Goal: Information Seeking & Learning: Check status

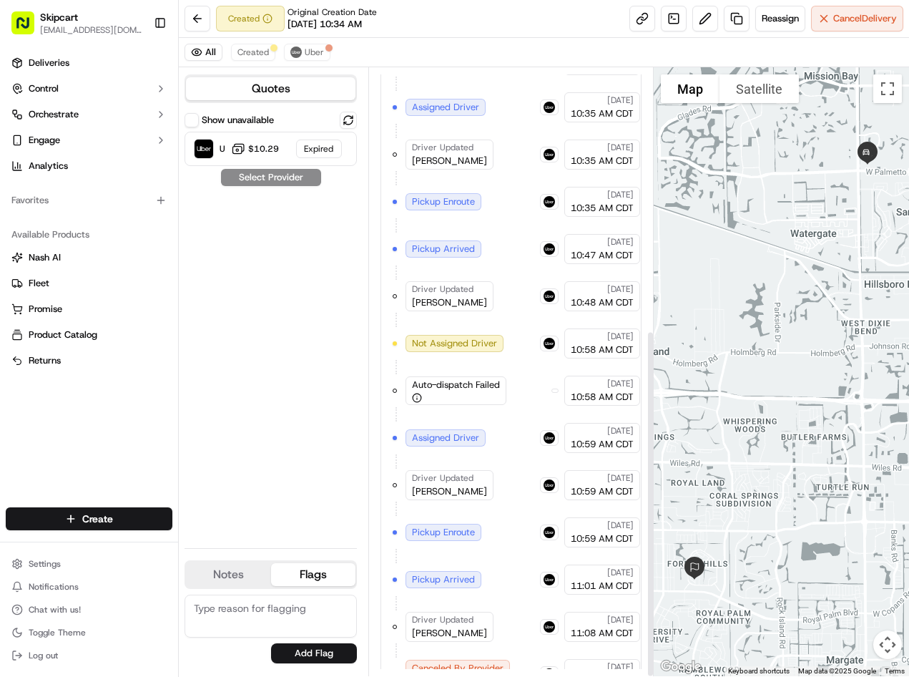
scroll to position [458, 0]
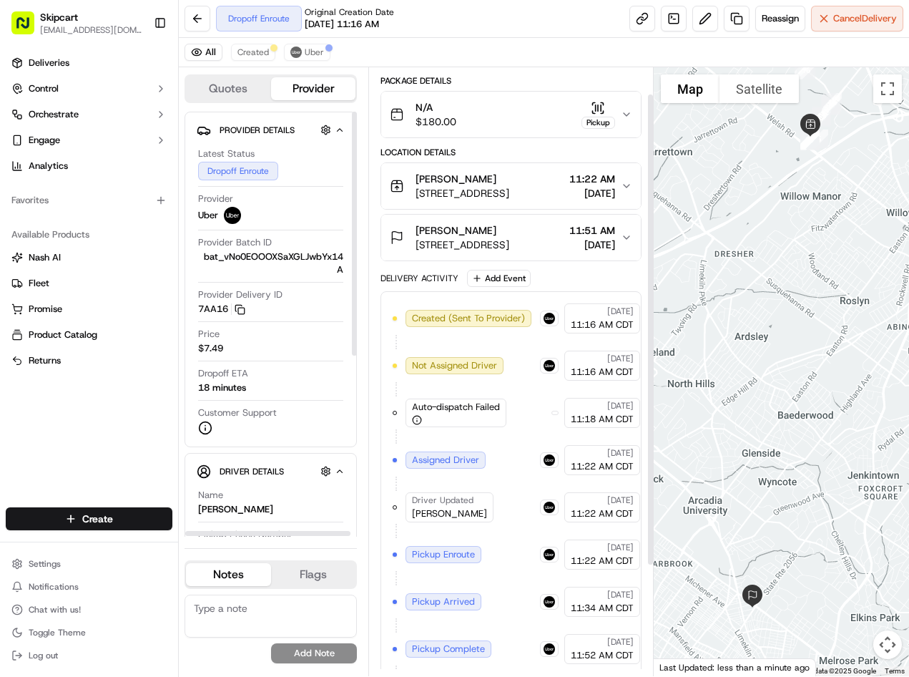
scroll to position [175, 0]
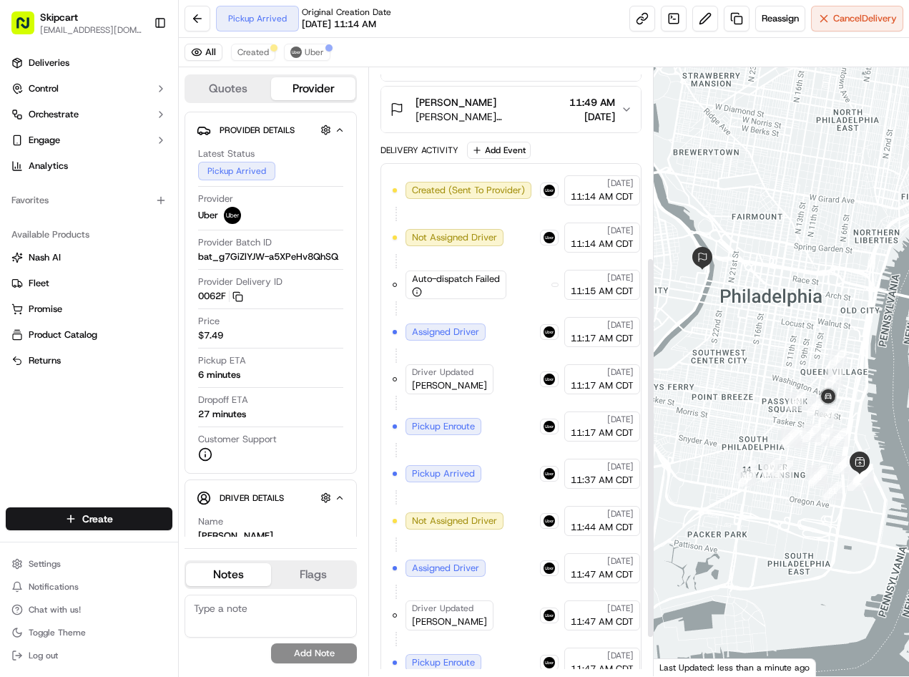
scroll to position [364, 0]
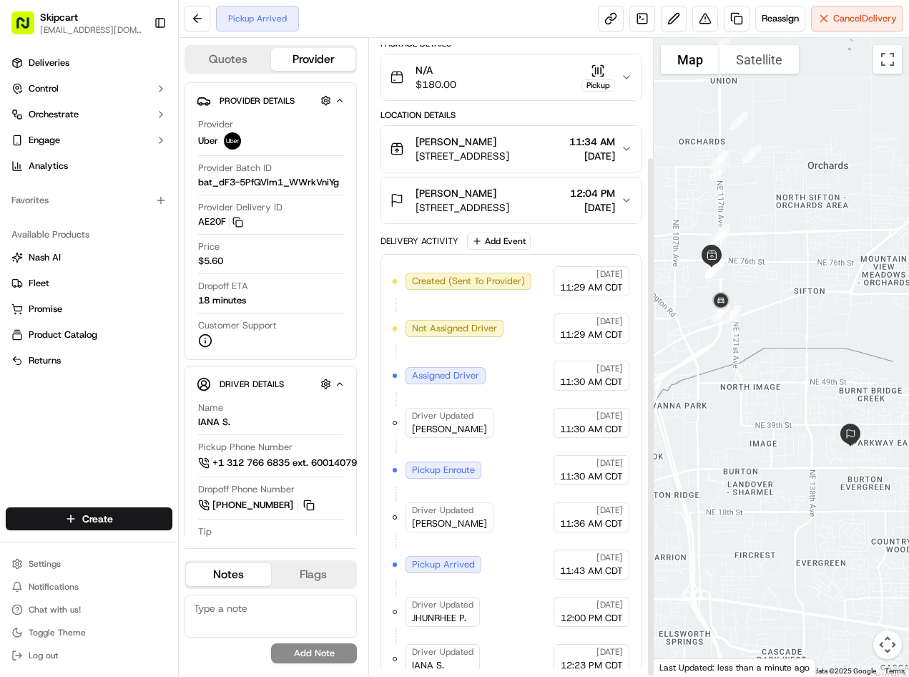
scroll to position [146, 0]
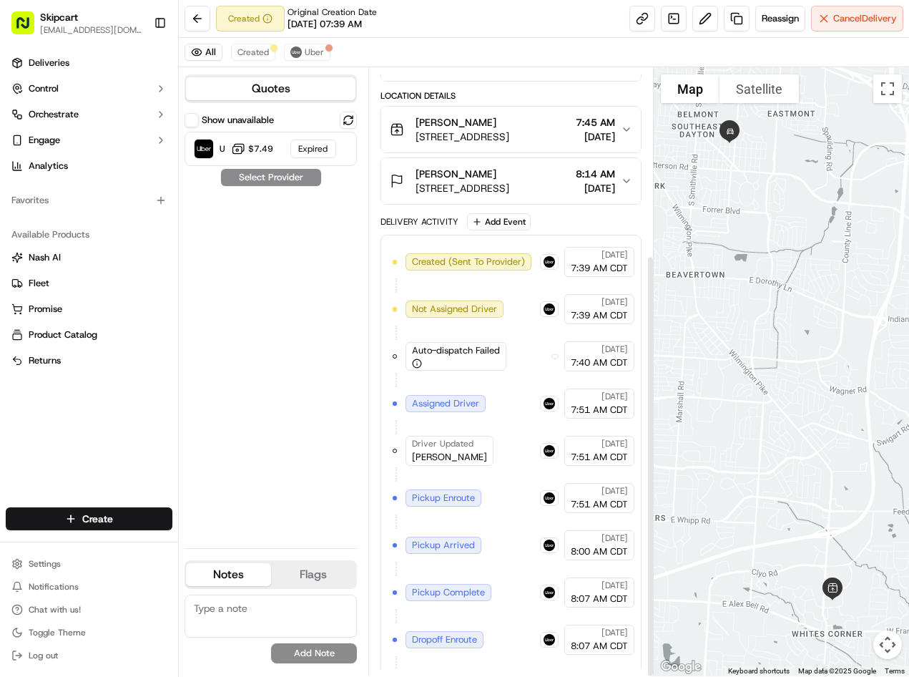
scroll to position [270, 0]
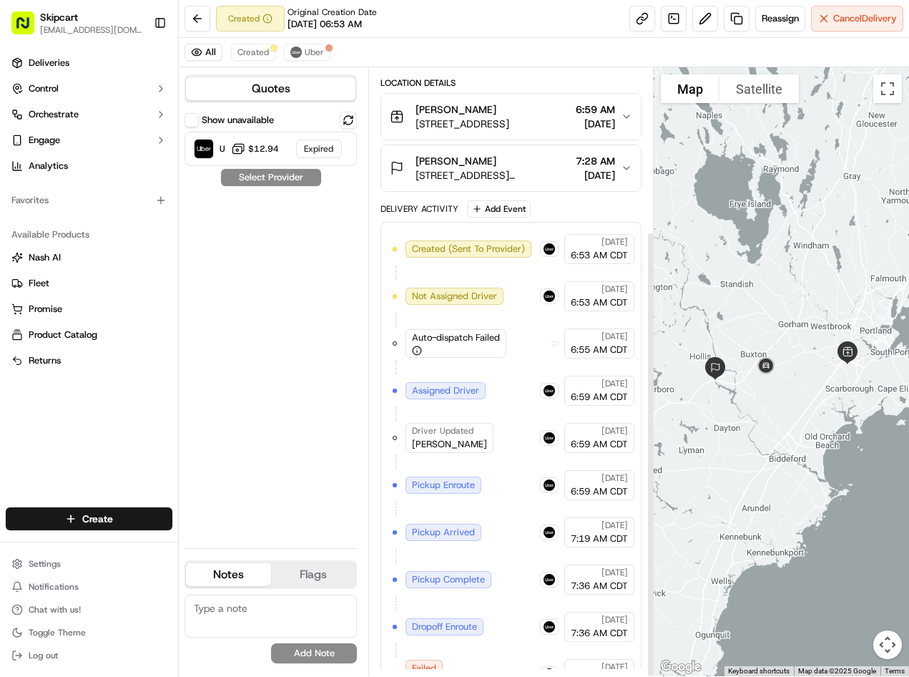
scroll to position [222, 0]
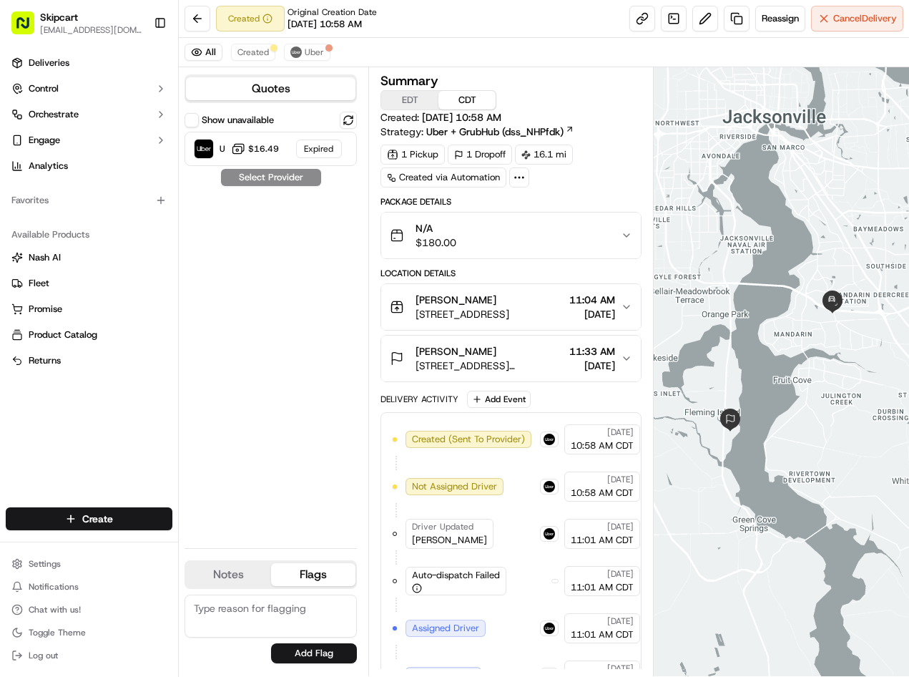
scroll to position [458, 0]
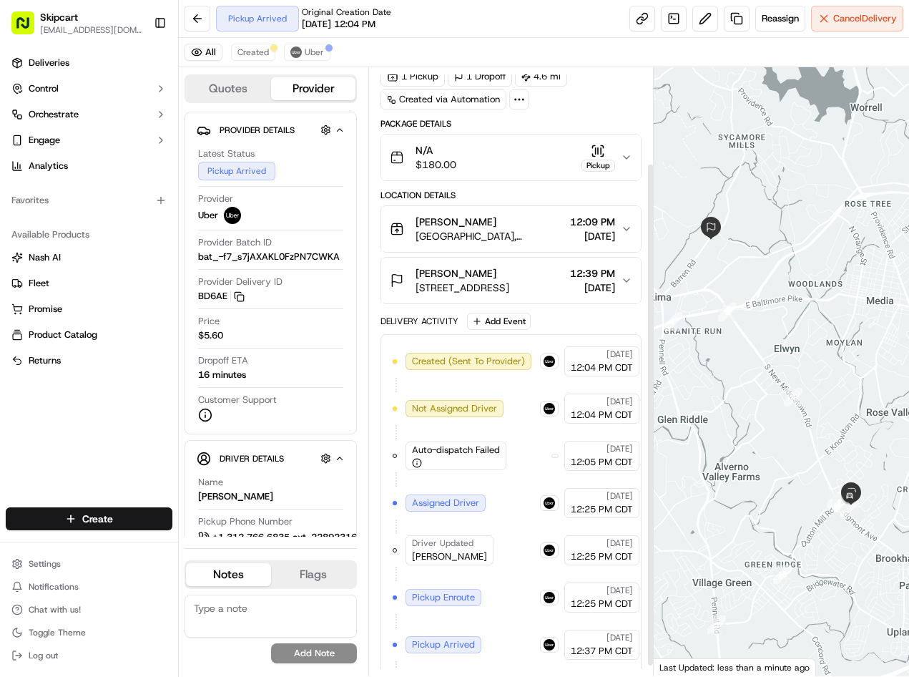
scroll to position [128, 0]
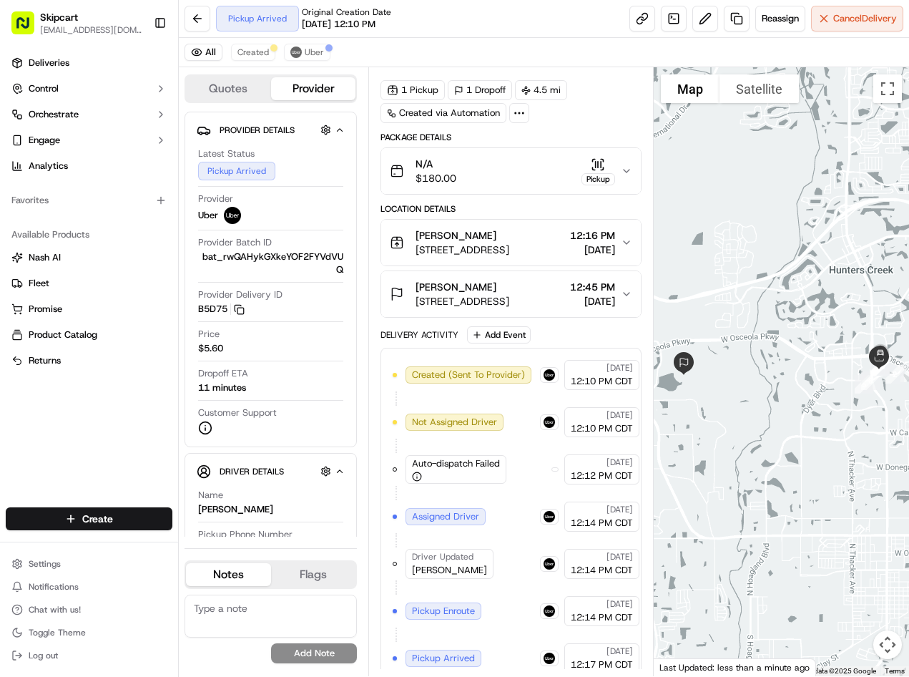
scroll to position [128, 0]
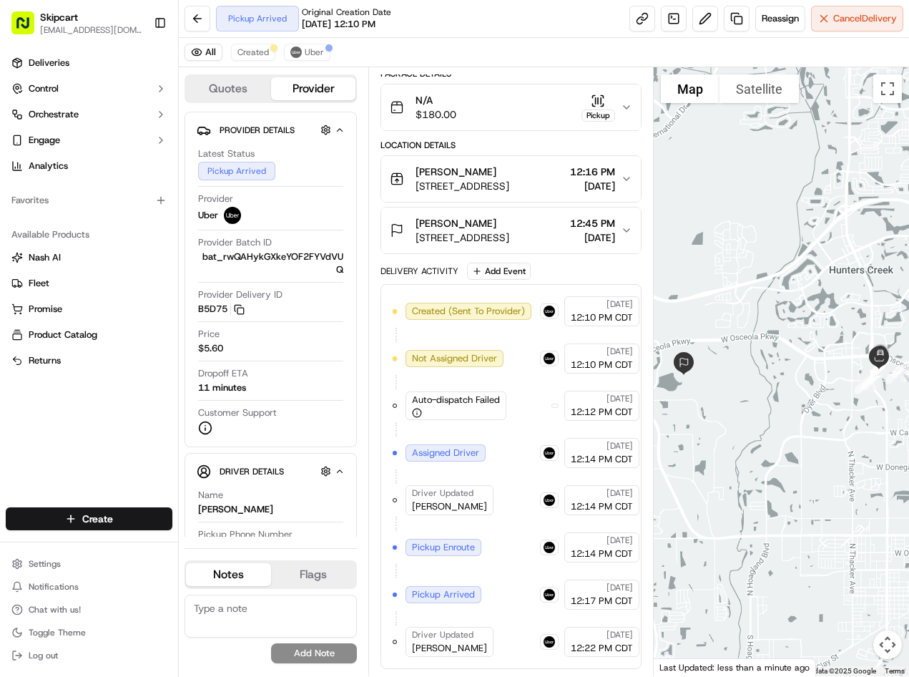
click at [445, 653] on div "Driver Updated [PERSON_NAME]" at bounding box center [450, 642] width 88 height 30
click at [443, 647] on span "JONATHAN M." at bounding box center [449, 648] width 75 height 13
copy div "JONATHAN M."
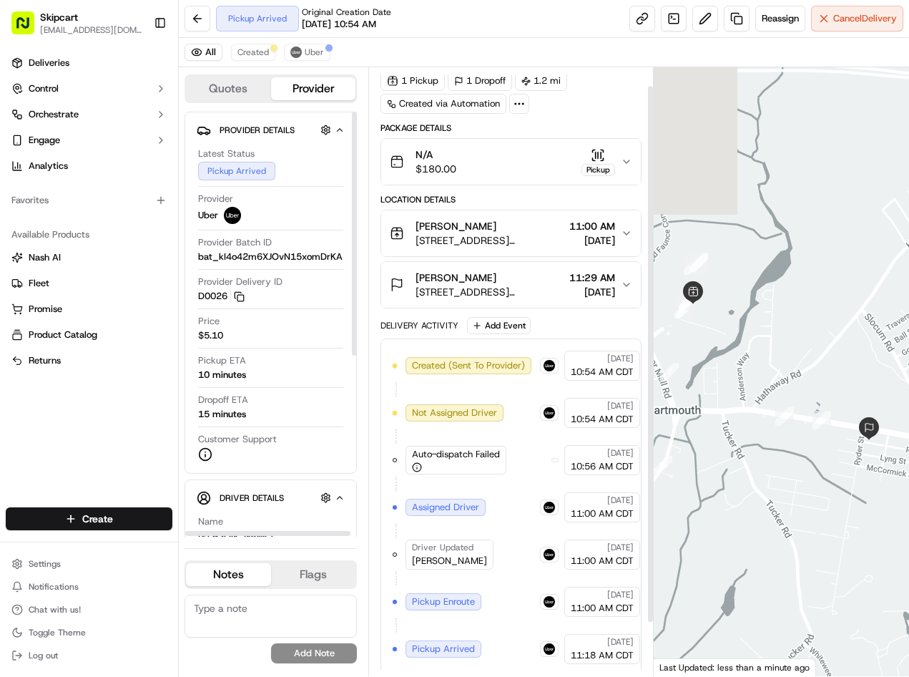
scroll to position [81, 0]
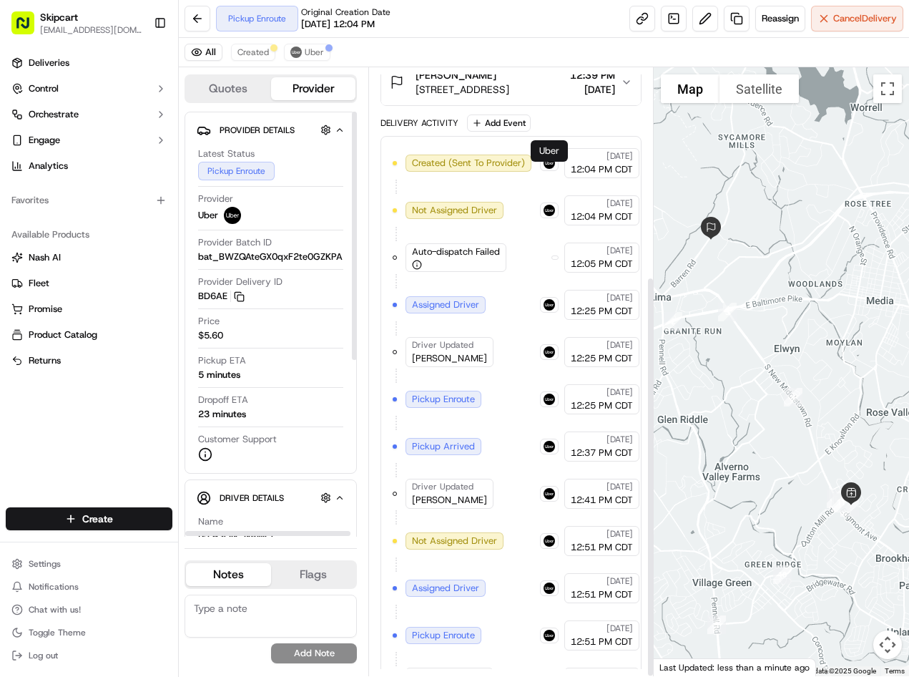
scroll to position [317, 0]
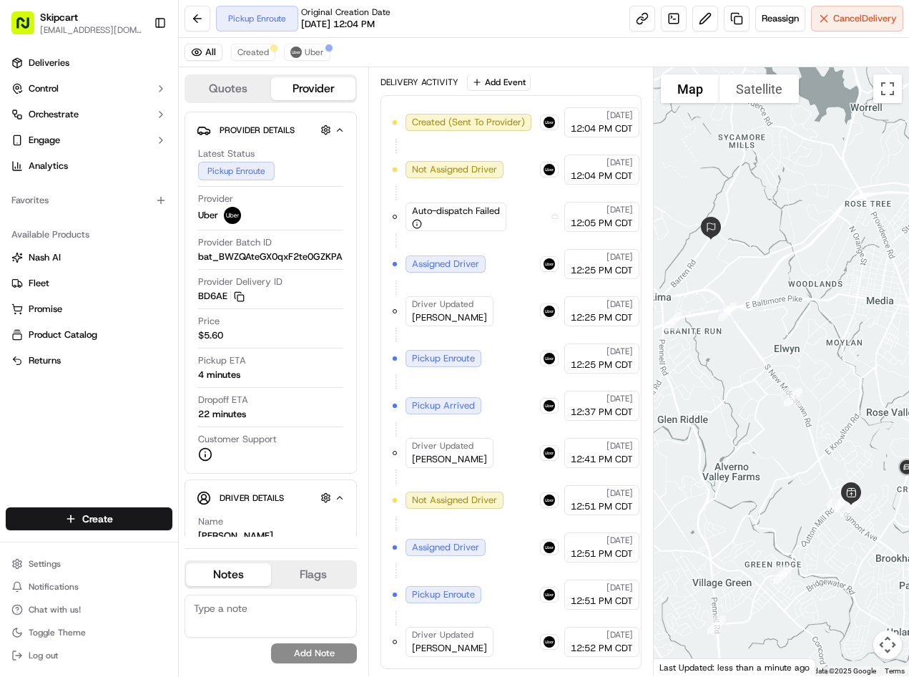
click at [439, 456] on span "KHALIL S." at bounding box center [449, 459] width 75 height 13
drag, startPoint x: 439, startPoint y: 456, endPoint x: 434, endPoint y: 317, distance: 139.6
click at [434, 317] on span "MICHA M." at bounding box center [449, 317] width 75 height 13
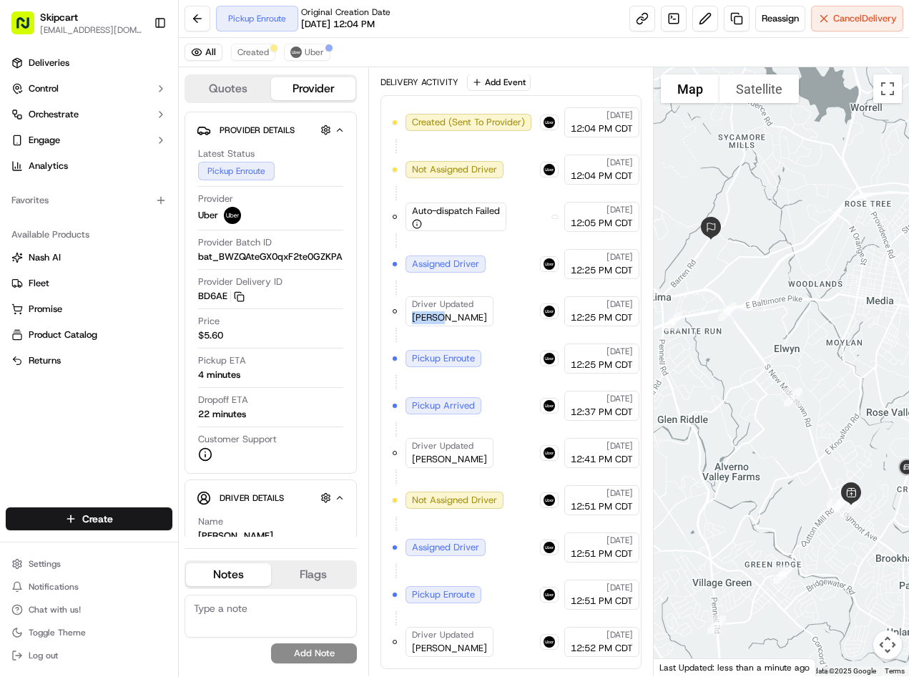
click at [434, 317] on span "MICHA M." at bounding box center [449, 317] width 75 height 13
copy div "MICHA M."
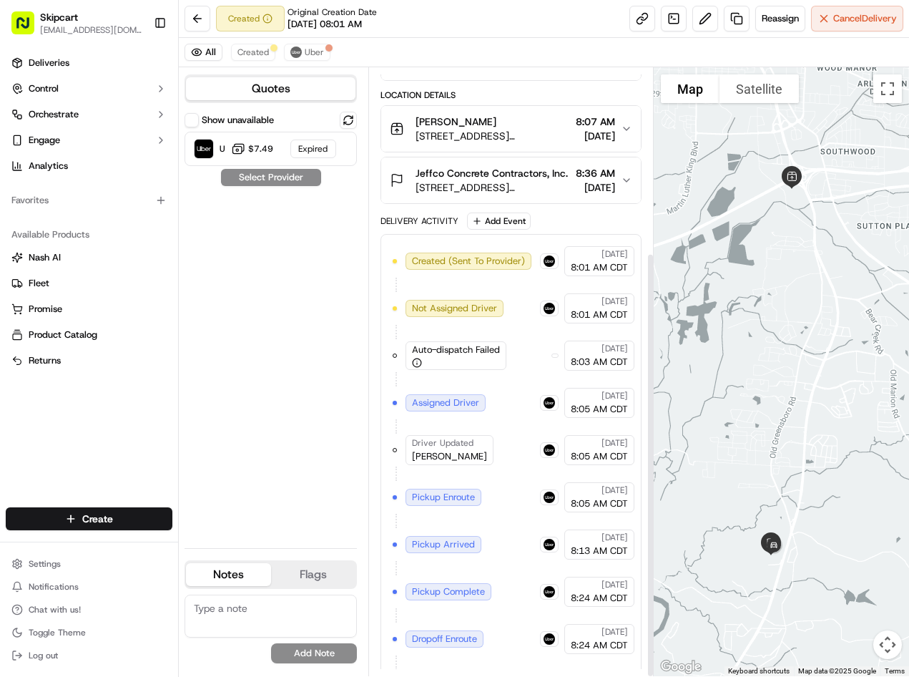
scroll to position [264, 0]
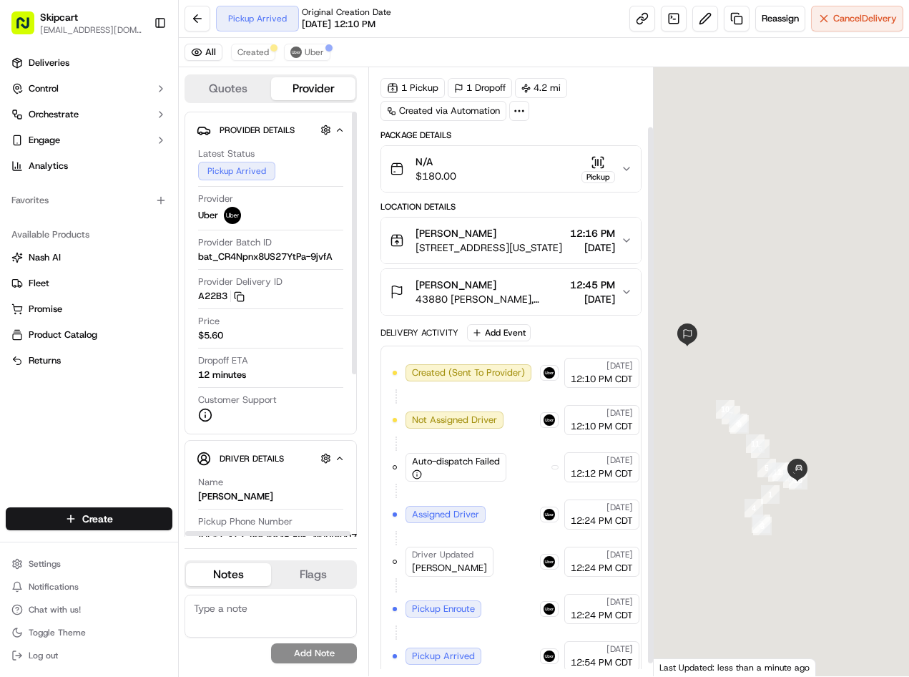
scroll to position [81, 0]
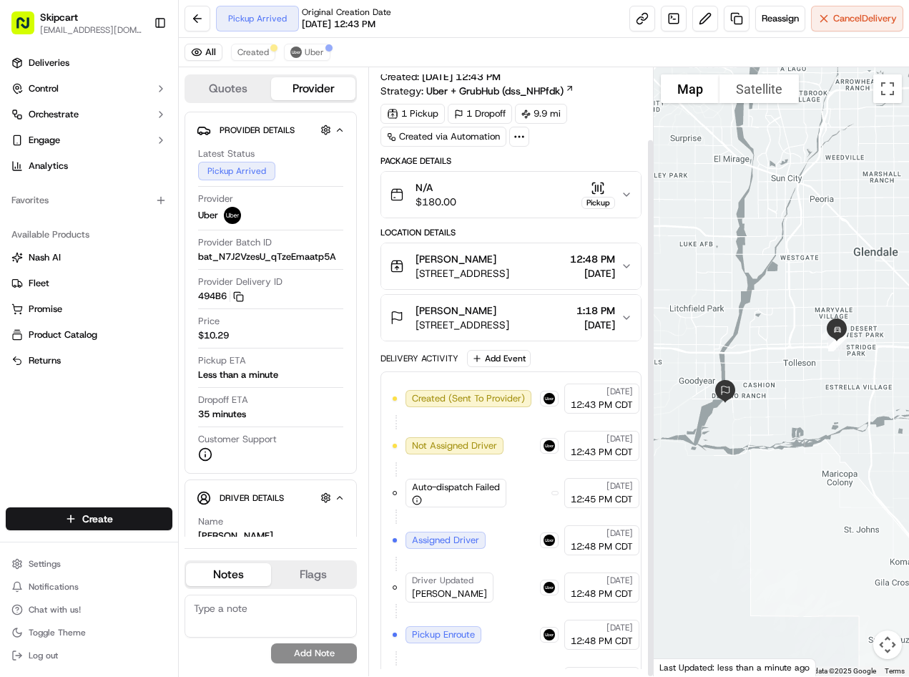
scroll to position [81, 0]
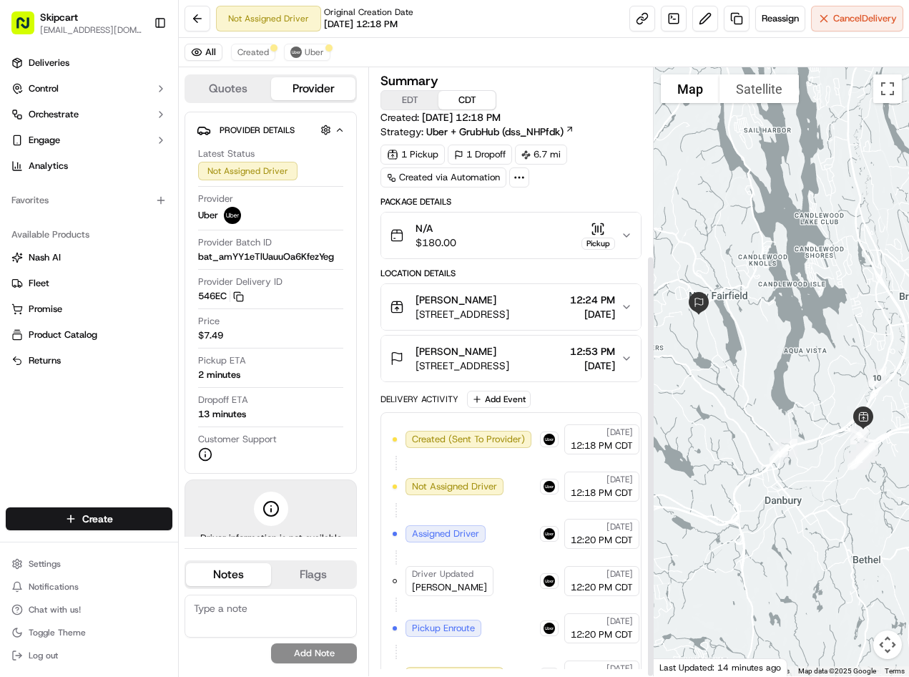
scroll to position [270, 0]
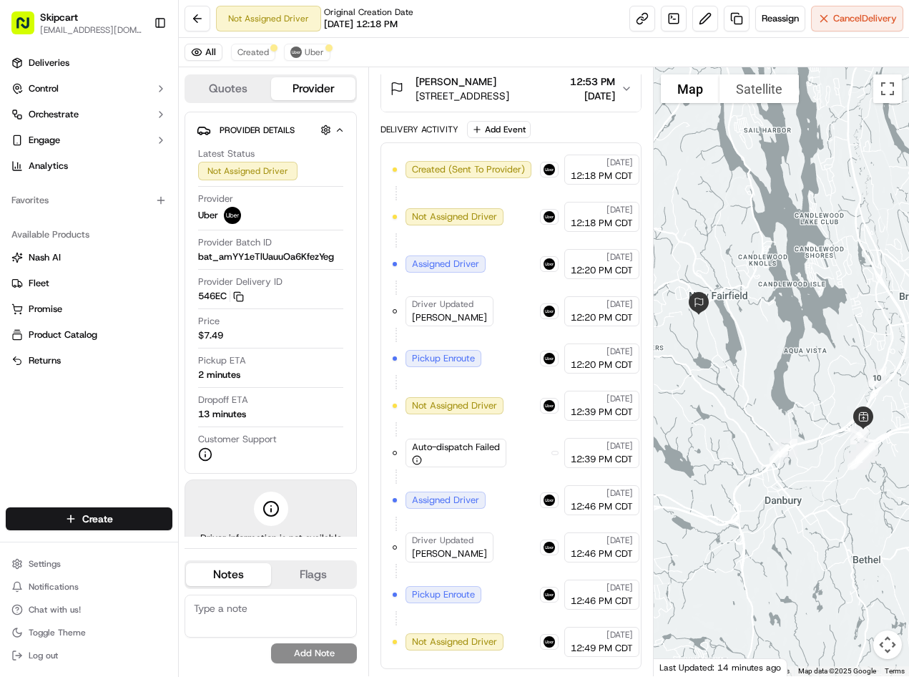
click at [430, 596] on span "Pickup Enroute" at bounding box center [443, 594] width 63 height 13
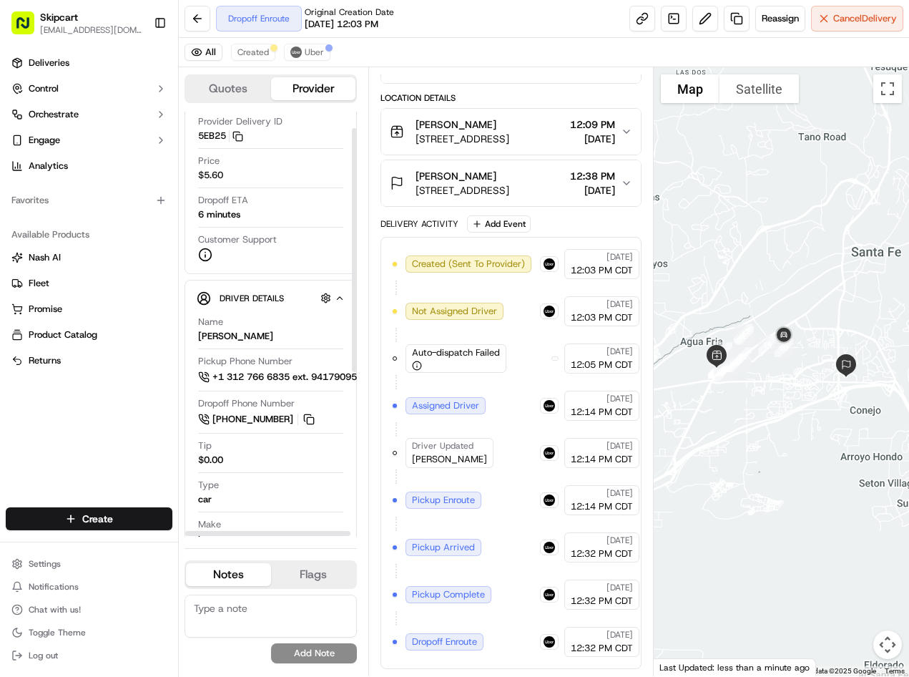
scroll to position [29, 0]
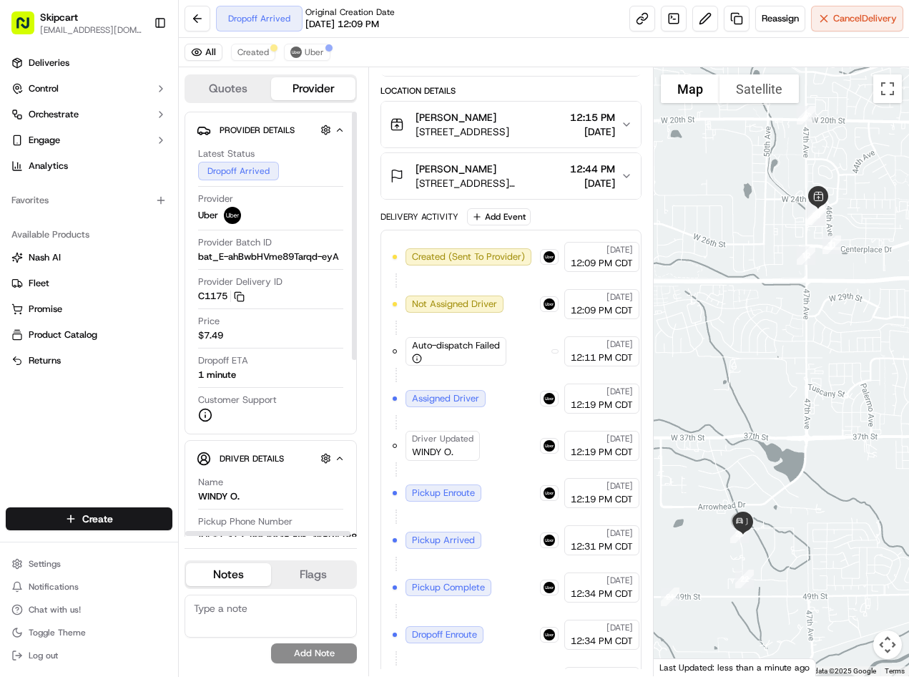
scroll to position [222, 0]
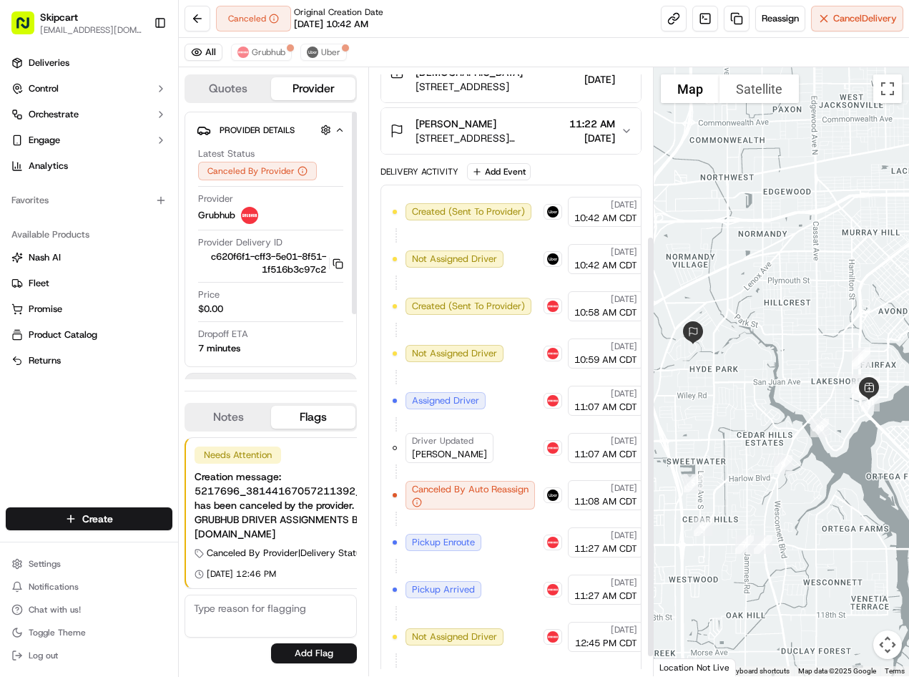
scroll to position [270, 0]
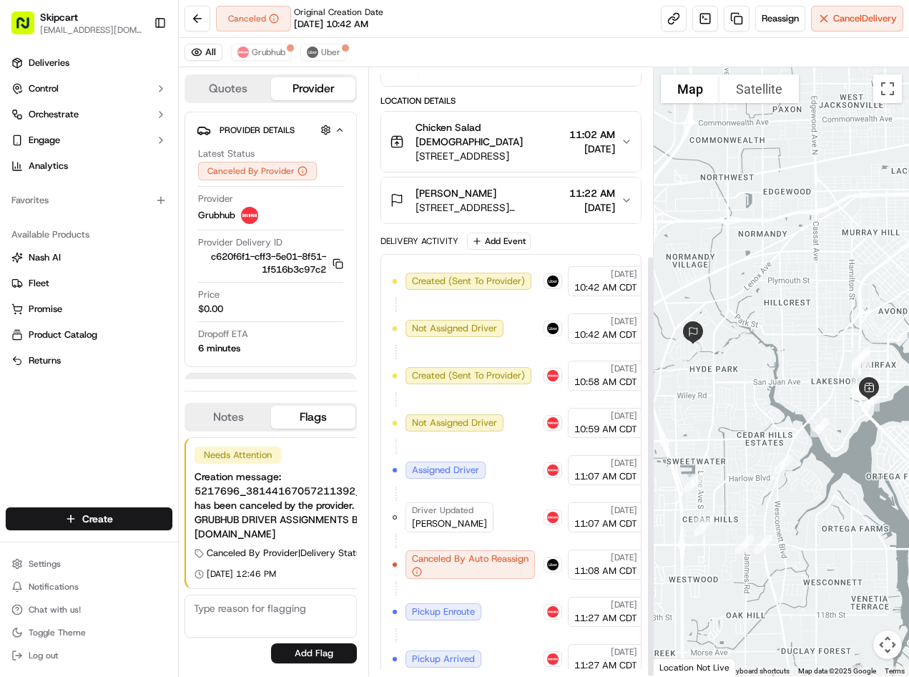
scroll to position [270, 0]
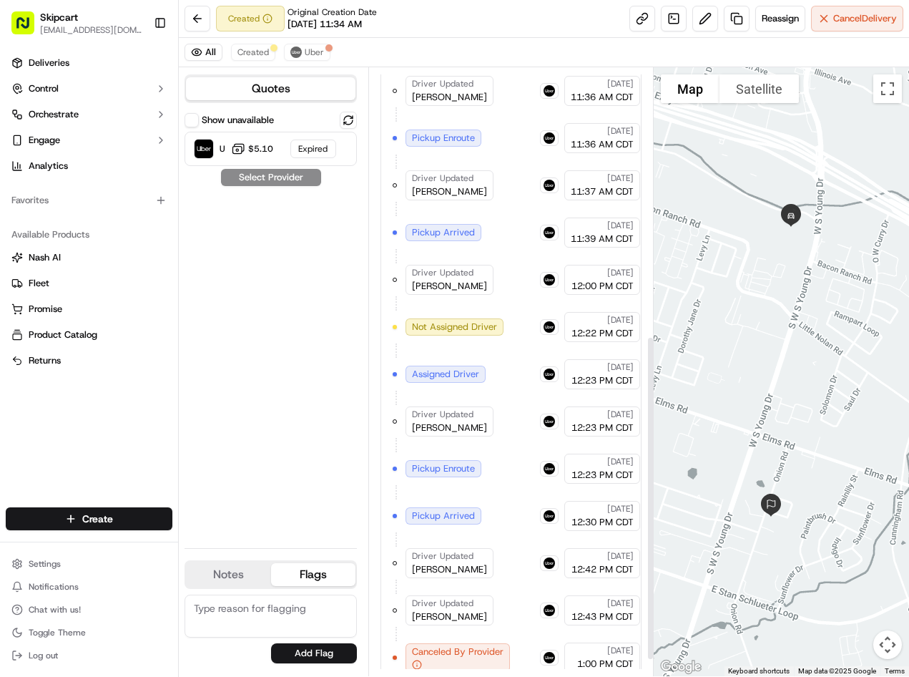
scroll to position [533, 0]
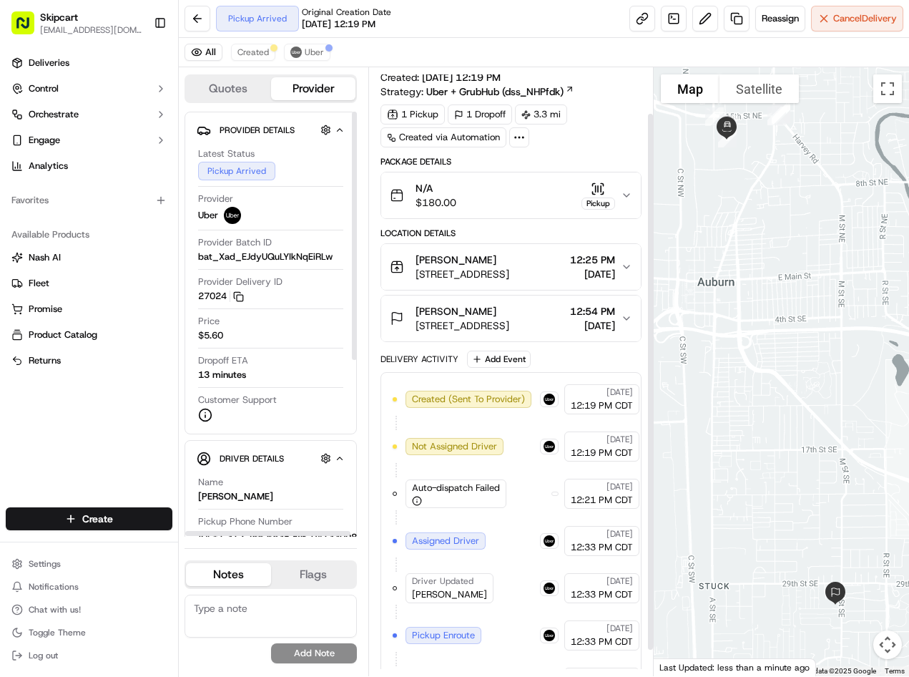
scroll to position [81, 0]
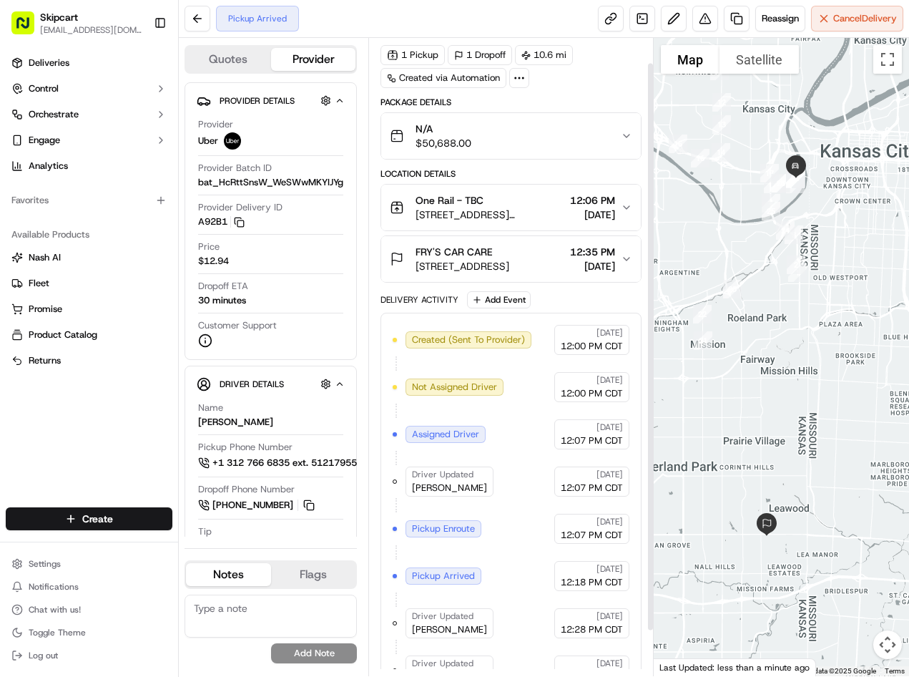
scroll to position [79, 0]
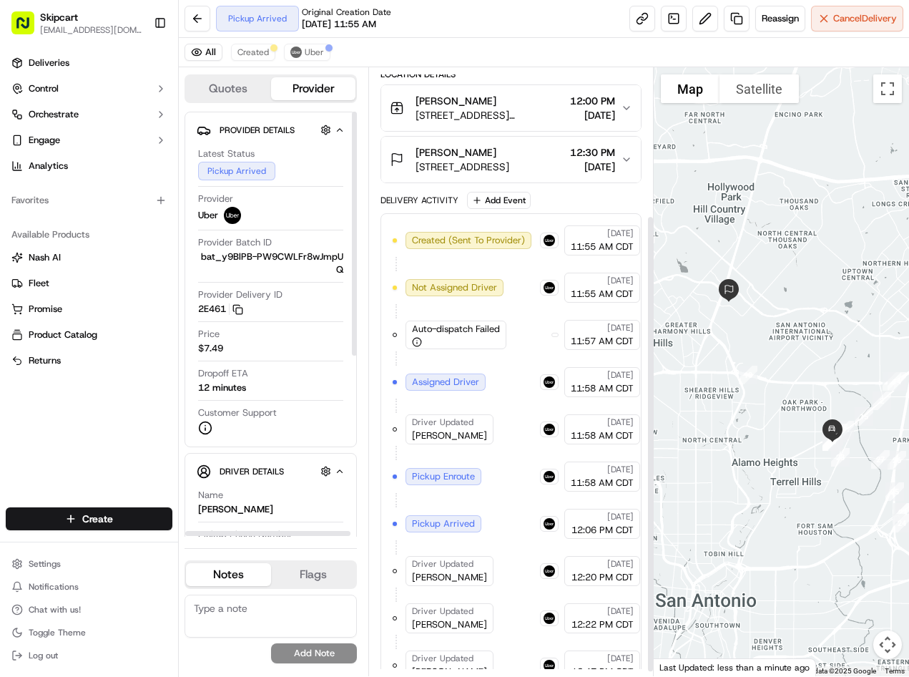
scroll to position [202, 0]
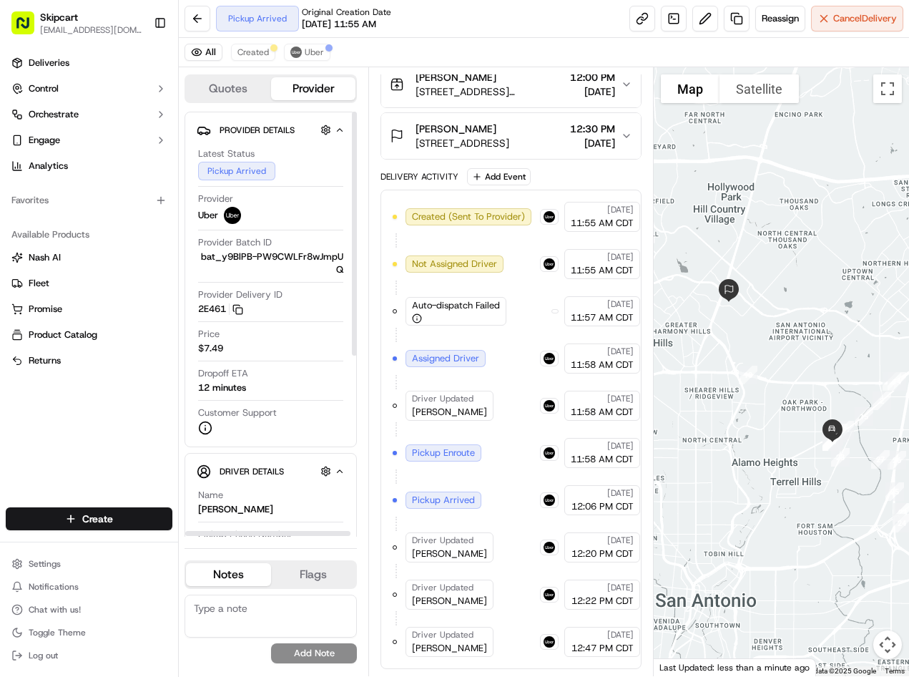
click at [432, 657] on div "Created (Sent To Provider) Uber 09/16/2025 11:55 AM CDT Not Assigned Driver Ube…" at bounding box center [510, 429] width 260 height 479
click at [431, 652] on span "Breanna M." at bounding box center [449, 648] width 75 height 13
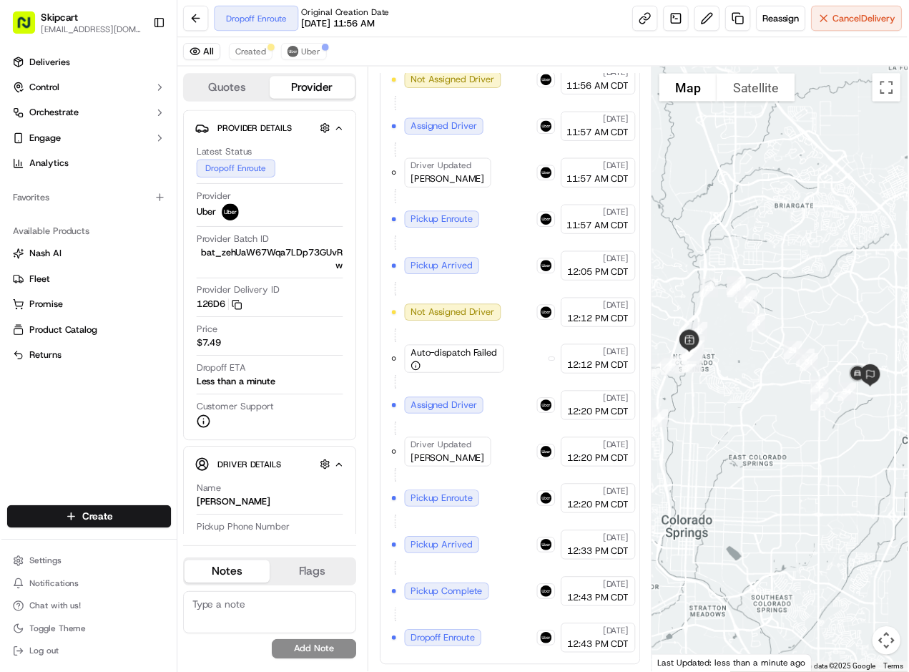
scroll to position [411, 0]
